Goal: Find specific page/section: Find specific page/section

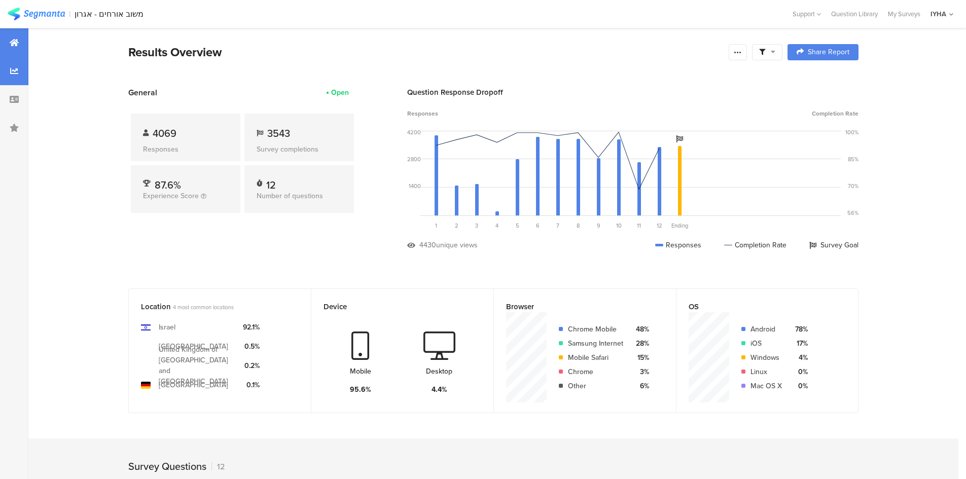
click at [19, 66] on div at bounding box center [14, 71] width 28 height 28
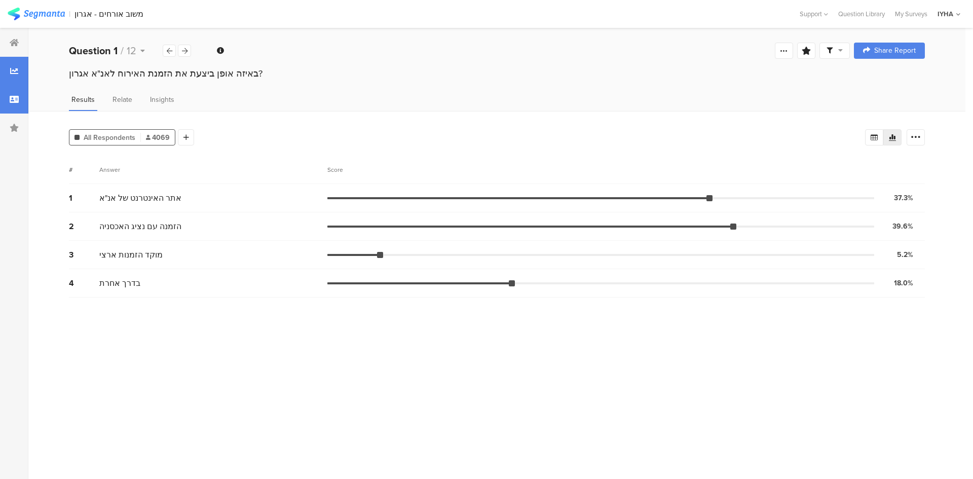
click at [15, 96] on icon at bounding box center [14, 99] width 9 height 8
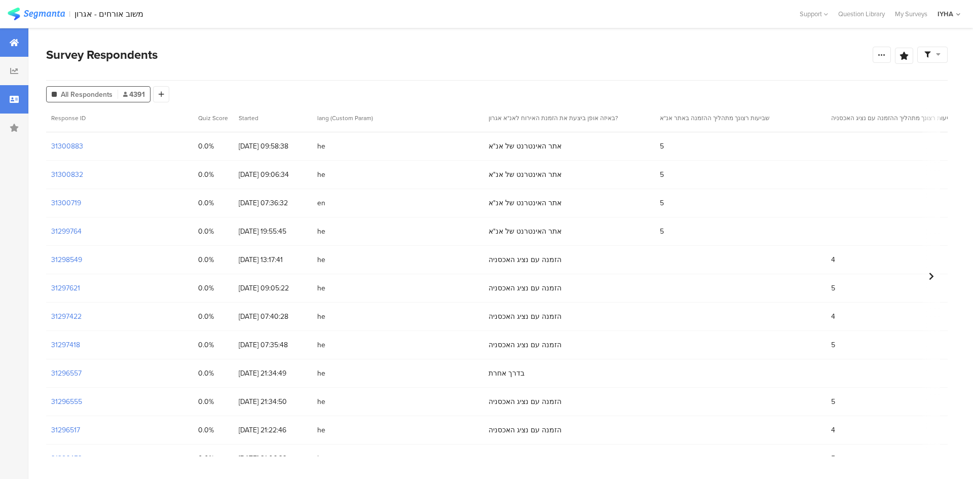
click at [14, 39] on icon at bounding box center [14, 43] width 9 height 8
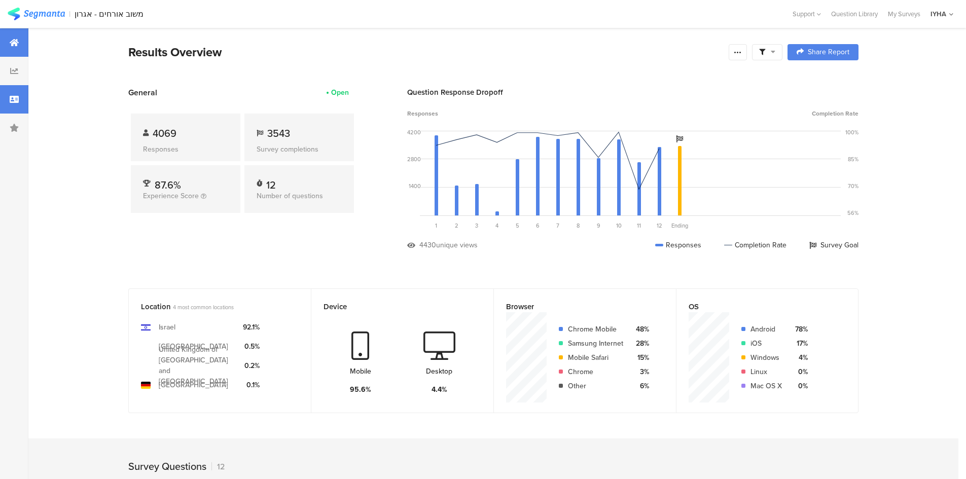
click at [16, 99] on icon at bounding box center [14, 99] width 9 height 8
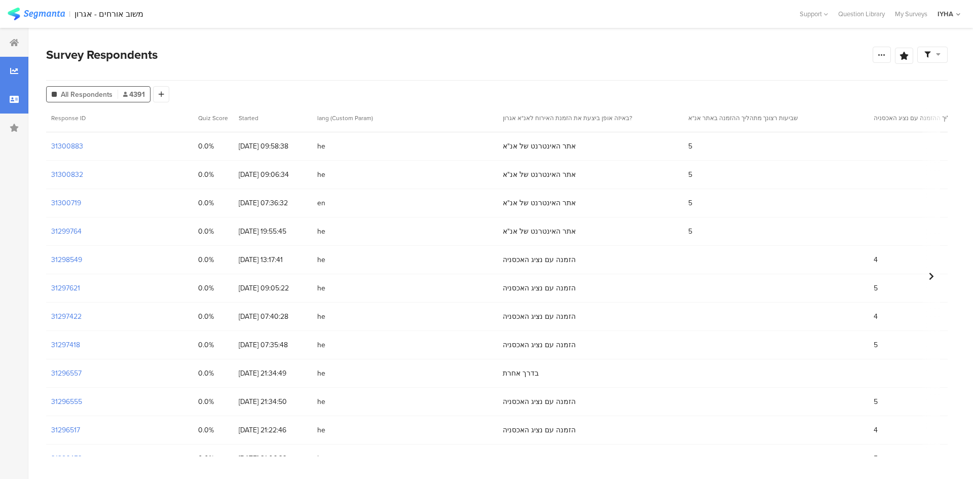
click at [18, 74] on div at bounding box center [14, 71] width 28 height 28
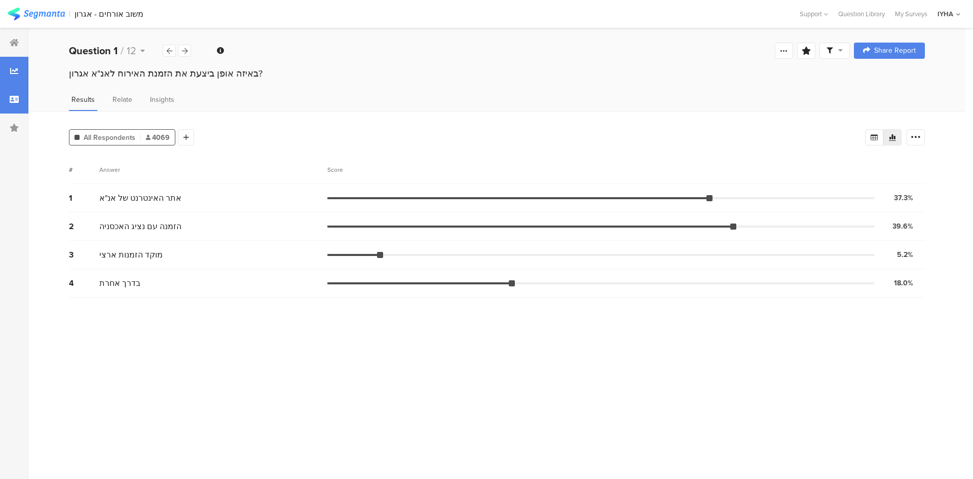
click at [1, 99] on div at bounding box center [14, 99] width 28 height 28
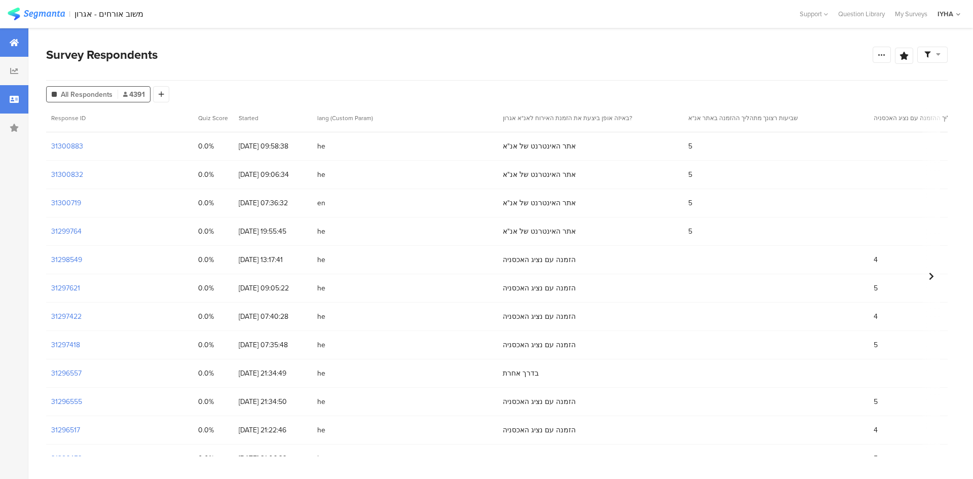
click at [17, 41] on icon at bounding box center [14, 43] width 9 height 8
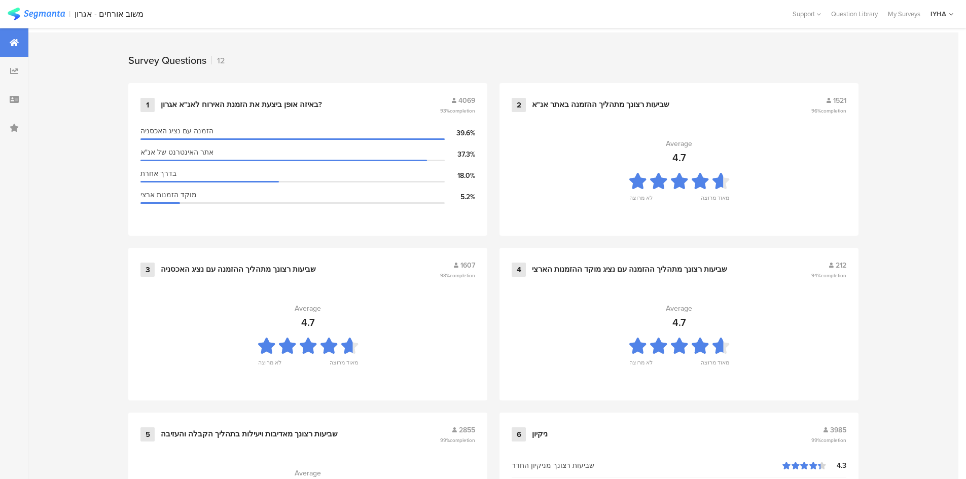
scroll to position [399, 0]
